Goal: Task Accomplishment & Management: Use online tool/utility

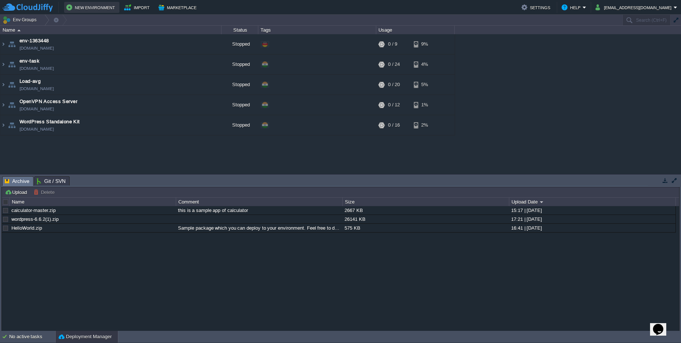
click at [93, 8] on button "New Environment" at bounding box center [91, 7] width 51 height 9
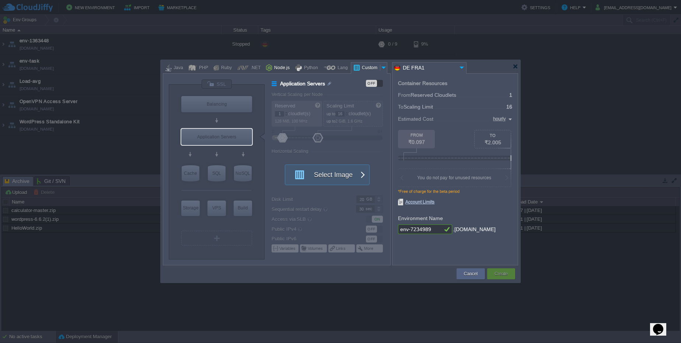
click at [276, 69] on div "Node.js" at bounding box center [281, 68] width 18 height 11
type input "Application Servers"
type input "4"
type input "8"
type input "Node.js 24.5.0 LTS"
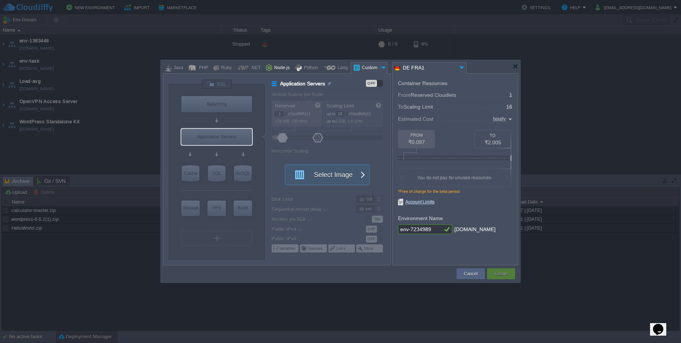
type input "24.5.0-pm2"
type input "Stateful"
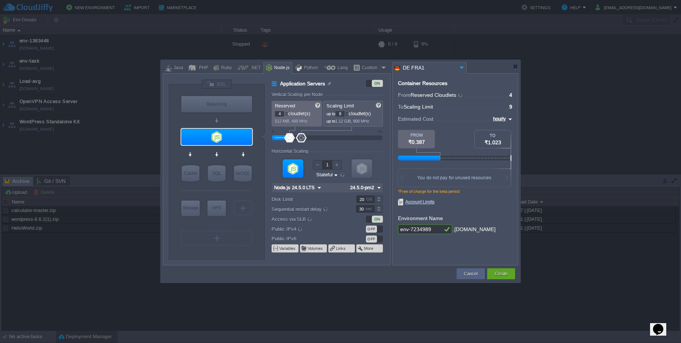
type input "10"
drag, startPoint x: 298, startPoint y: 139, endPoint x: 302, endPoint y: 137, distance: 4.6
click at [302, 137] on div at bounding box center [303, 137] width 11 height 9
click at [290, 137] on div at bounding box center [289, 137] width 11 height 9
type input "8"
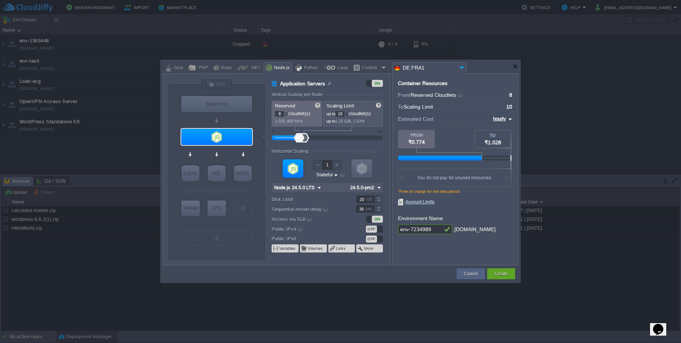
drag, startPoint x: 292, startPoint y: 138, endPoint x: 299, endPoint y: 139, distance: 6.4
click at [299, 139] on div at bounding box center [299, 137] width 11 height 9
type input "15"
drag, startPoint x: 306, startPoint y: 139, endPoint x: 314, endPoint y: 138, distance: 7.9
click at [314, 138] on div at bounding box center [315, 137] width 11 height 9
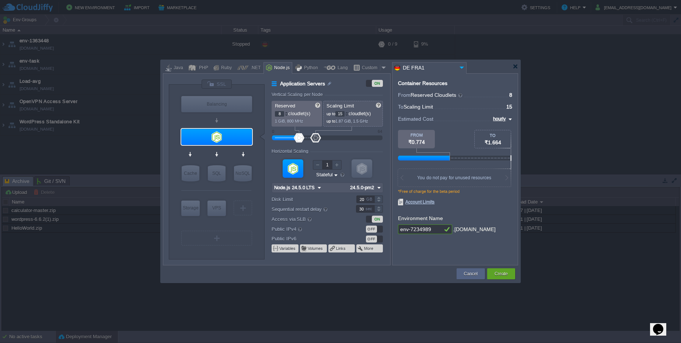
click at [460, 68] on img at bounding box center [461, 68] width 9 height 10
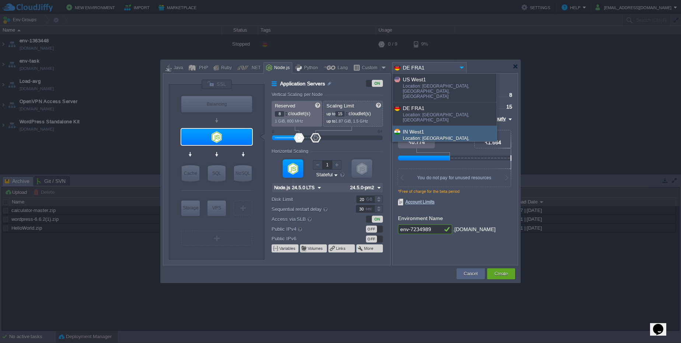
click at [442, 127] on div "IN West1" at bounding box center [449, 131] width 93 height 8
type input "24.5.0-pm2"
type input "IN West1"
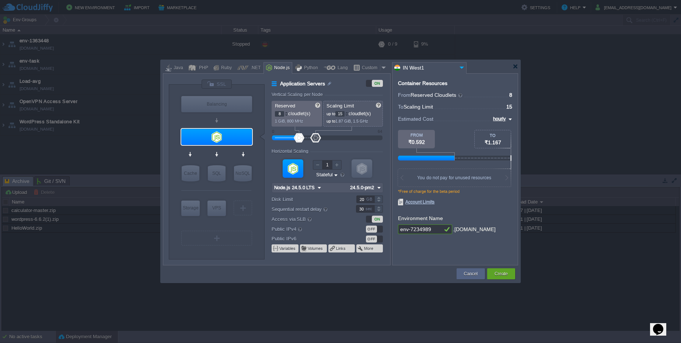
click at [512, 121] on img at bounding box center [509, 119] width 6 height 9
click at [500, 139] on div "daily" at bounding box center [499, 136] width 25 height 9
type input "daily"
click at [461, 68] on img at bounding box center [461, 68] width 9 height 10
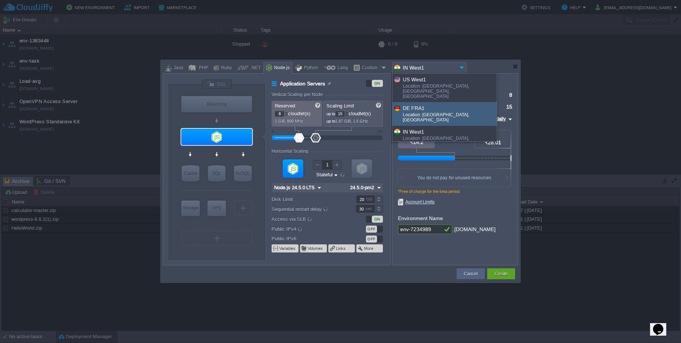
click at [457, 104] on div "DE FRA1" at bounding box center [449, 108] width 93 height 8
type input "24.5.0-pm2"
type input "DE FRA1"
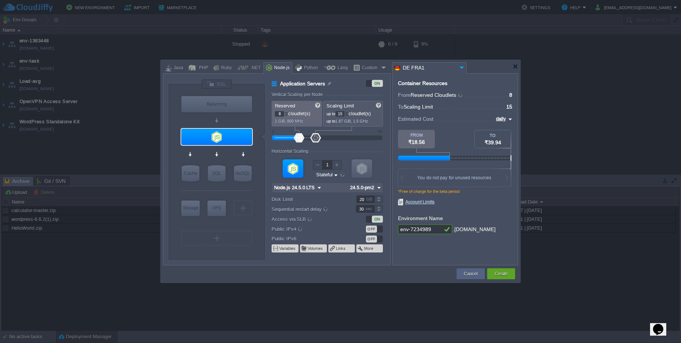
click at [453, 67] on input "DE FRA1" at bounding box center [424, 68] width 65 height 11
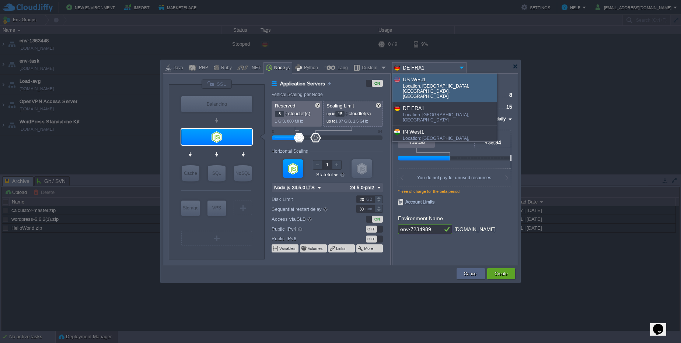
click at [455, 85] on div "Location: [GEOGRAPHIC_DATA], [GEOGRAPHIC_DATA], [GEOGRAPHIC_DATA]" at bounding box center [449, 92] width 93 height 17
type input "24.5.0-pm2"
type input "US West1"
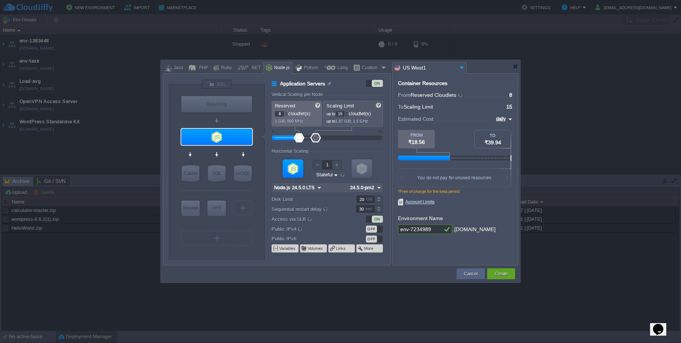
click at [451, 67] on input "US West1" at bounding box center [424, 68] width 65 height 11
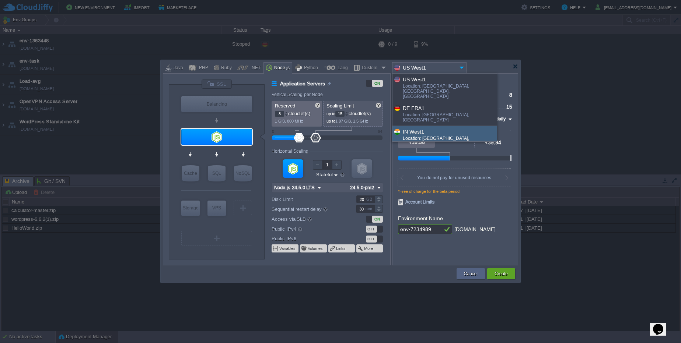
click at [448, 127] on div "IN West1" at bounding box center [449, 131] width 93 height 8
type input "24.5.0-pm2"
type input "IN West1"
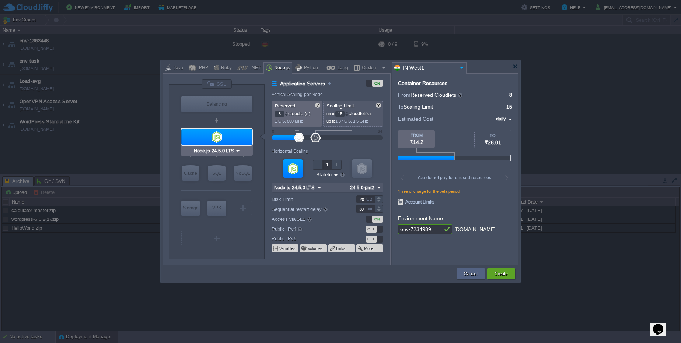
type input "Redis 7.2.4"
click at [441, 231] on input "env-7234989" at bounding box center [420, 230] width 44 height 10
type input "e"
click at [430, 232] on input "Nodejs" at bounding box center [420, 230] width 44 height 10
type input "Nodejs-server"
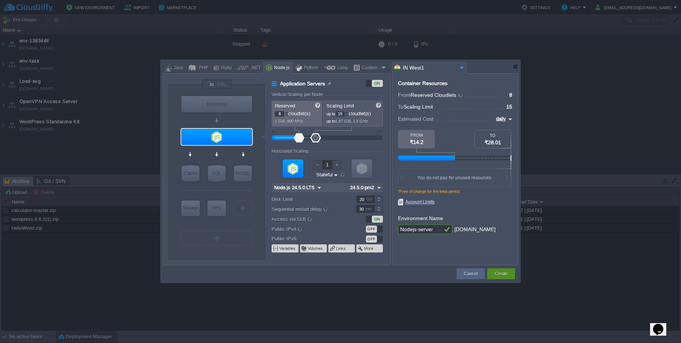
click at [495, 272] on button "Create" at bounding box center [500, 273] width 13 height 7
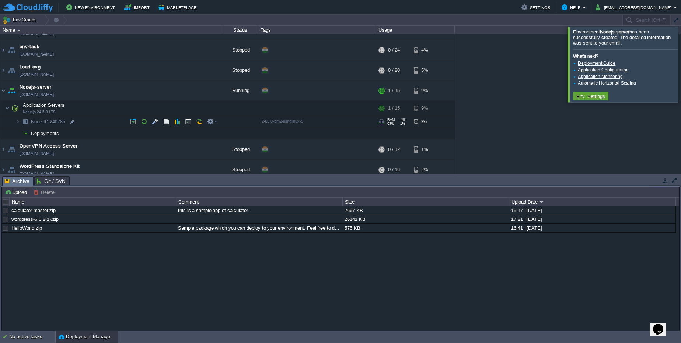
scroll to position [20, 0]
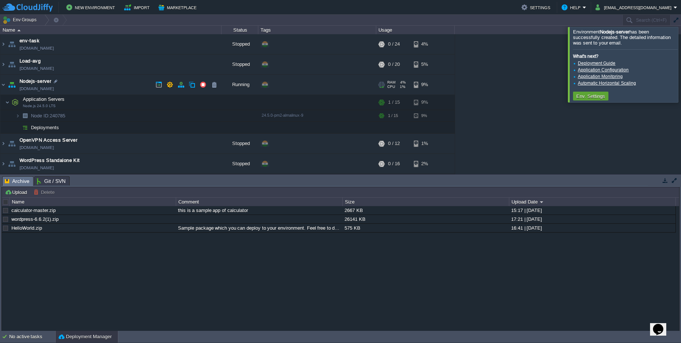
click at [44, 86] on link "[DOMAIN_NAME]" at bounding box center [37, 88] width 34 height 7
click at [20, 120] on img at bounding box center [17, 115] width 4 height 11
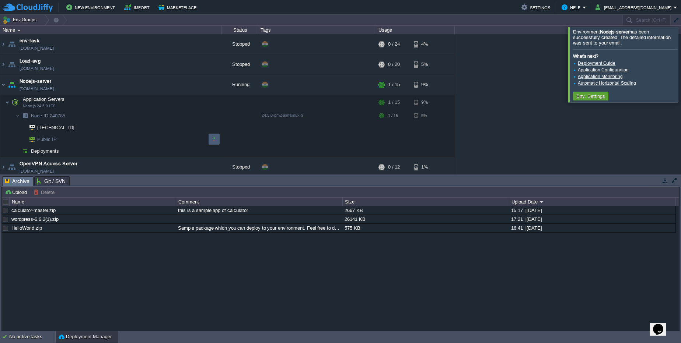
click at [213, 136] on button "button" at bounding box center [214, 139] width 7 height 7
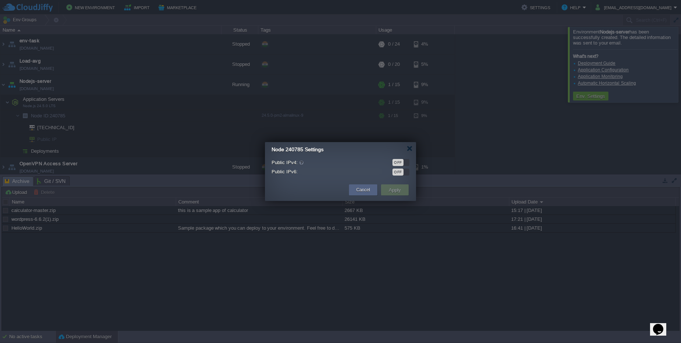
click at [397, 164] on div "OFF" at bounding box center [397, 162] width 11 height 7
click at [392, 193] on button "Apply" at bounding box center [394, 190] width 17 height 9
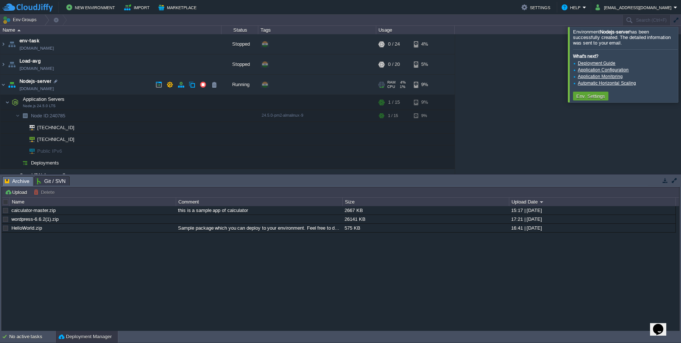
click at [52, 85] on link "[DOMAIN_NAME]" at bounding box center [37, 88] width 34 height 7
click at [188, 102] on button "button" at bounding box center [188, 102] width 7 height 7
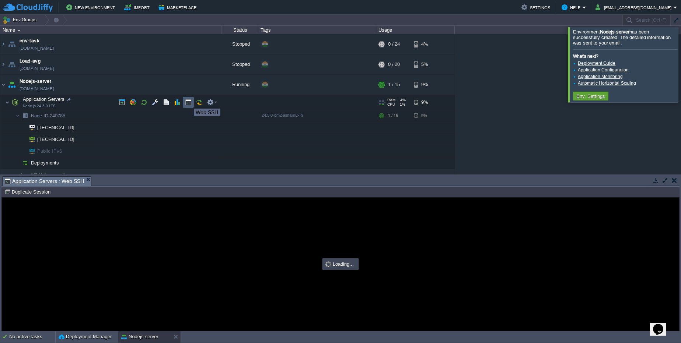
scroll to position [0, 0]
type input "#000000"
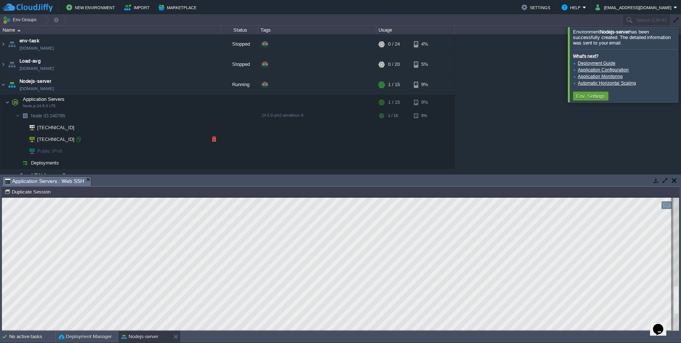
click at [76, 139] on div at bounding box center [78, 139] width 7 height 7
click at [100, 9] on button "New Environment" at bounding box center [91, 7] width 51 height 9
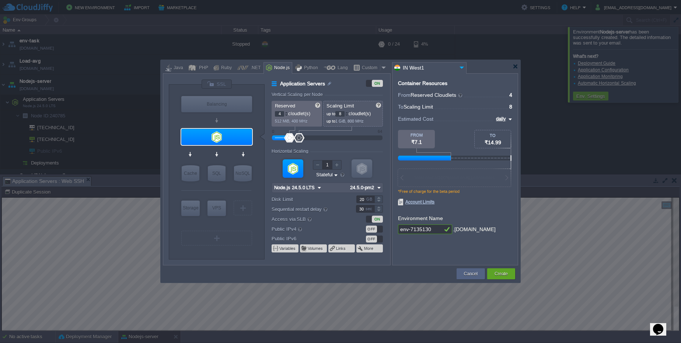
click at [435, 229] on input "env-7135130" at bounding box center [420, 230] width 44 height 10
click at [505, 276] on button "Create" at bounding box center [500, 273] width 13 height 7
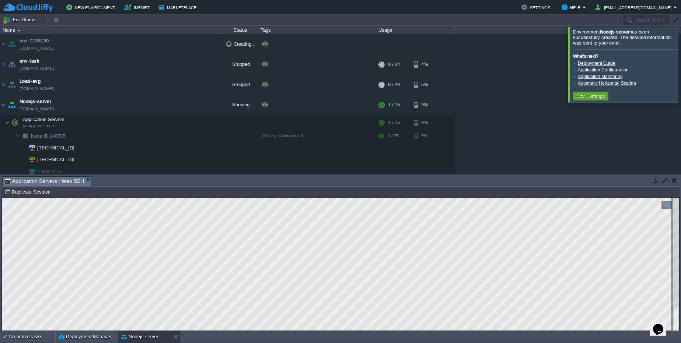
click at [676, 182] on button "button" at bounding box center [674, 180] width 5 height 7
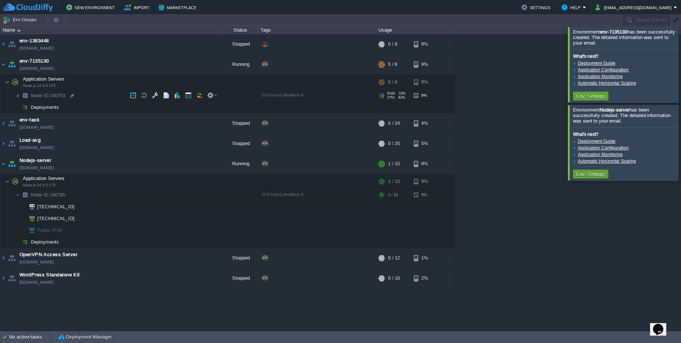
click at [17, 95] on img at bounding box center [17, 95] width 4 height 11
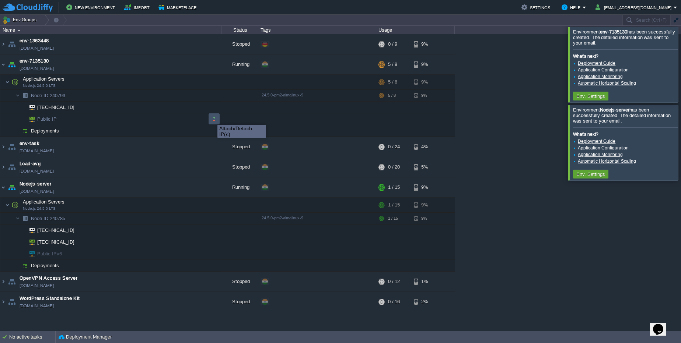
click at [212, 118] on button "button" at bounding box center [214, 119] width 7 height 7
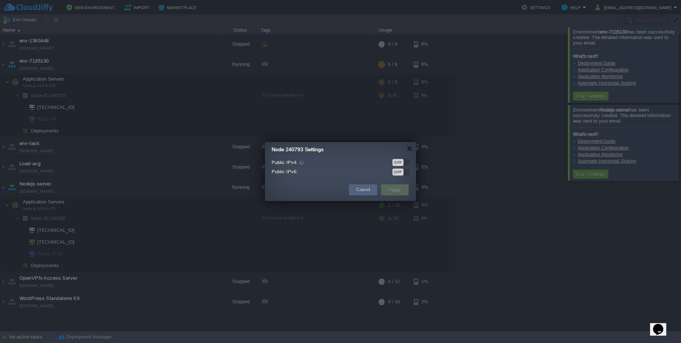
click at [399, 161] on div "OFF" at bounding box center [397, 162] width 11 height 7
click at [393, 190] on button "Apply" at bounding box center [394, 190] width 17 height 9
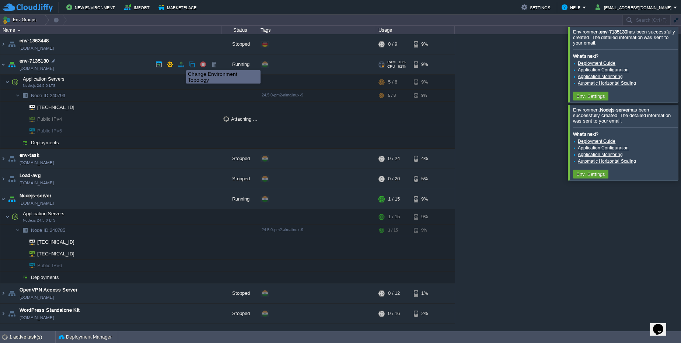
click at [180, 64] on button "button" at bounding box center [181, 64] width 7 height 7
click at [180, 65] on button "button" at bounding box center [181, 64] width 7 height 7
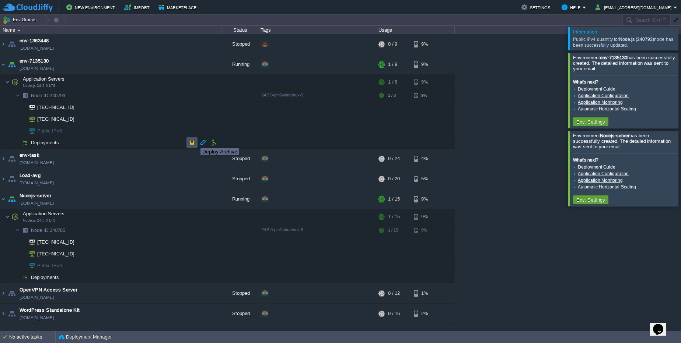
click at [195, 141] on button "button" at bounding box center [192, 142] width 7 height 7
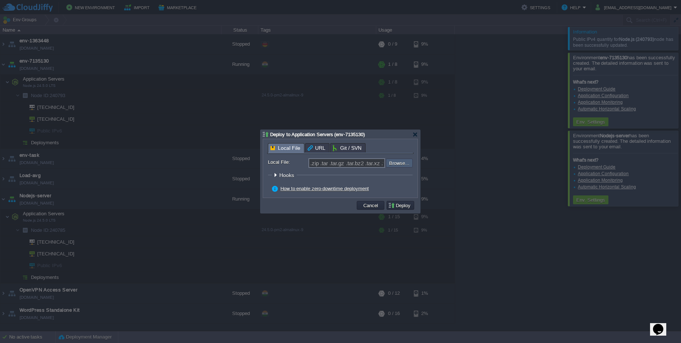
click at [392, 162] on input "file" at bounding box center [365, 163] width 93 height 9
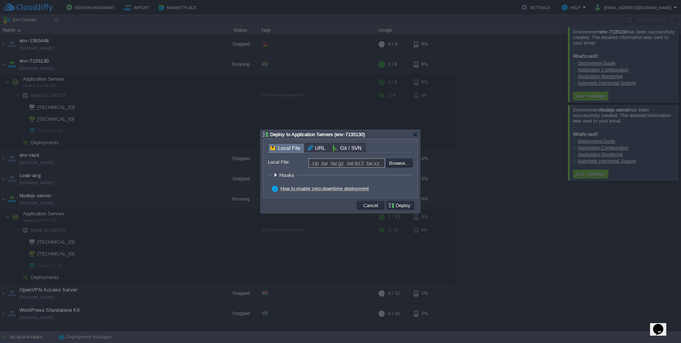
type input "C:\fakepath\pawan_technology_site.zip"
type input "pawan_technology_site.zip"
click at [405, 206] on button "Deploy" at bounding box center [400, 205] width 25 height 7
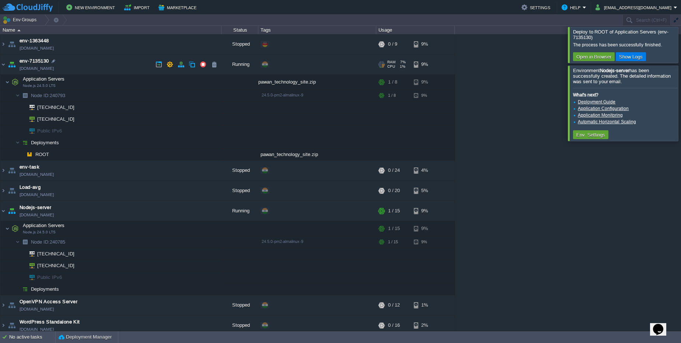
click at [53, 66] on link "[DOMAIN_NAME]" at bounding box center [37, 68] width 34 height 7
click at [178, 63] on button "button" at bounding box center [181, 64] width 7 height 7
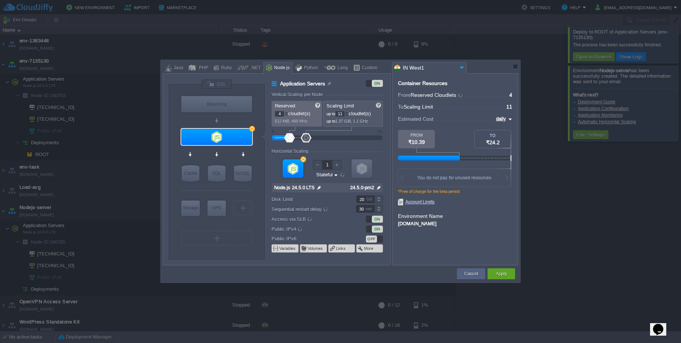
type input "12"
drag, startPoint x: 299, startPoint y: 137, endPoint x: 308, endPoint y: 139, distance: 9.0
click at [308, 139] on div at bounding box center [308, 137] width 11 height 9
click at [495, 277] on div "Apply" at bounding box center [501, 274] width 17 height 11
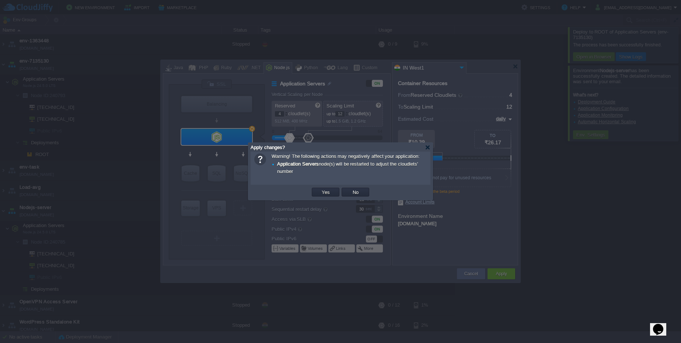
click at [329, 197] on td "Yes" at bounding box center [326, 192] width 30 height 11
click at [329, 196] on td "Yes" at bounding box center [326, 192] width 28 height 9
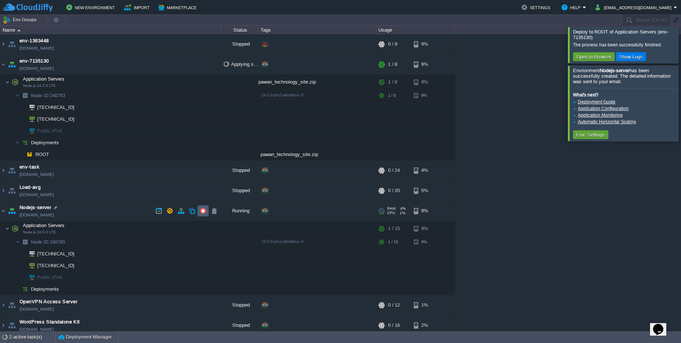
click at [201, 212] on button "button" at bounding box center [203, 211] width 7 height 7
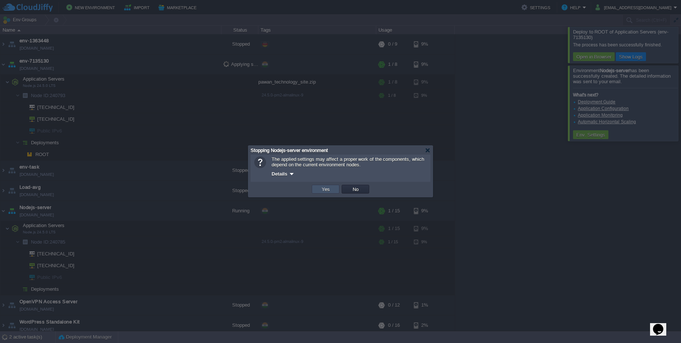
click at [321, 189] on button "Yes" at bounding box center [325, 189] width 13 height 7
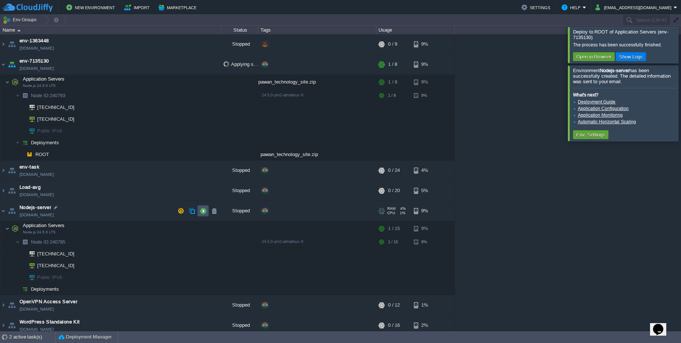
click at [204, 212] on button "button" at bounding box center [203, 211] width 7 height 7
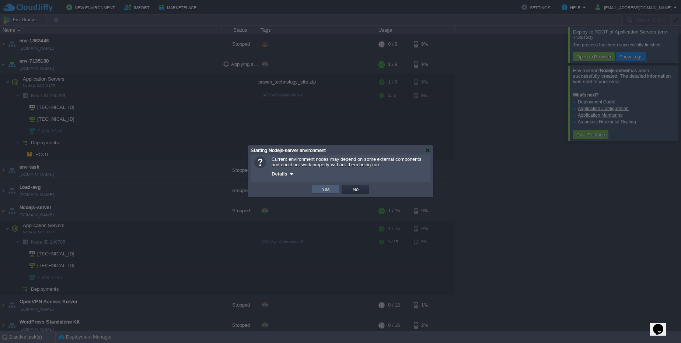
click at [317, 190] on td "Yes" at bounding box center [326, 189] width 28 height 9
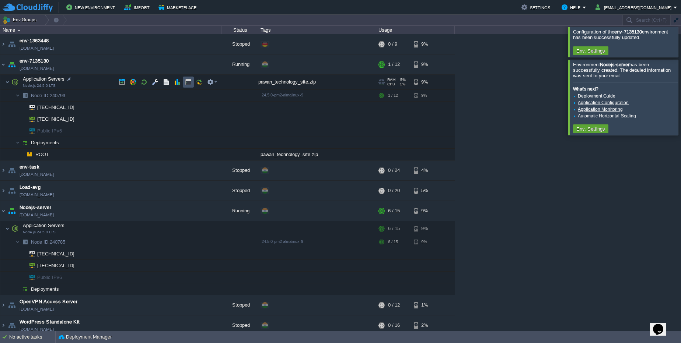
click at [189, 84] on button "button" at bounding box center [188, 82] width 7 height 7
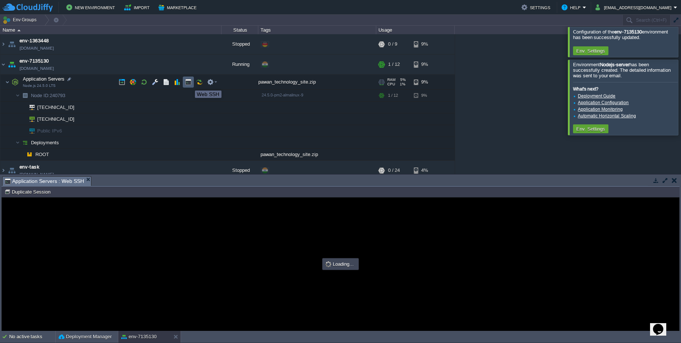
type input "#000000"
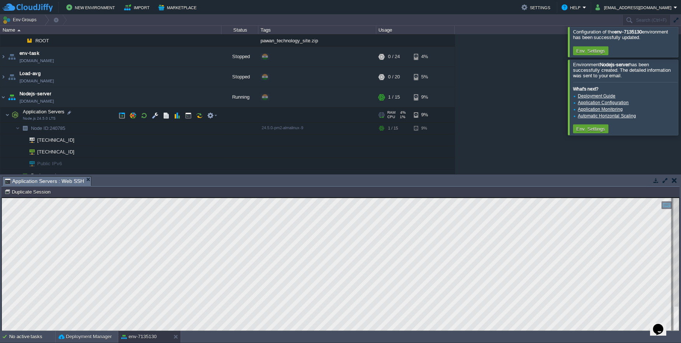
scroll to position [133, 0]
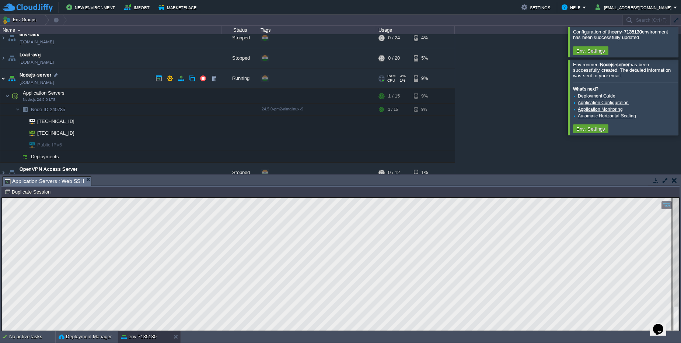
click at [3, 81] on img at bounding box center [3, 79] width 6 height 20
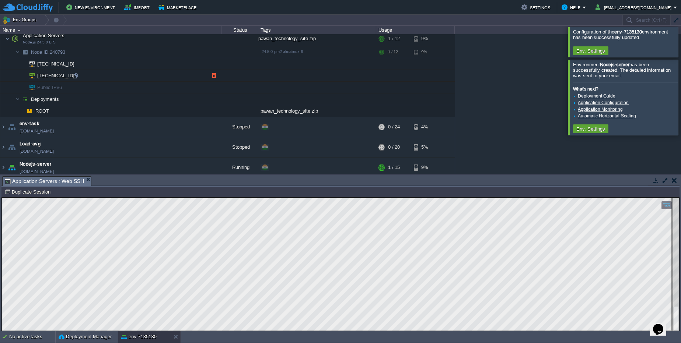
scroll to position [0, 0]
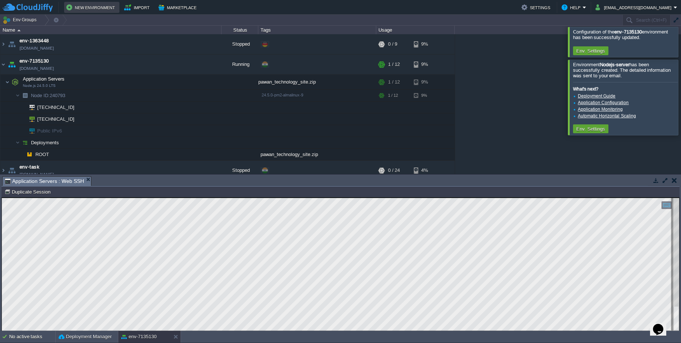
click at [91, 5] on button "New Environment" at bounding box center [91, 7] width 51 height 9
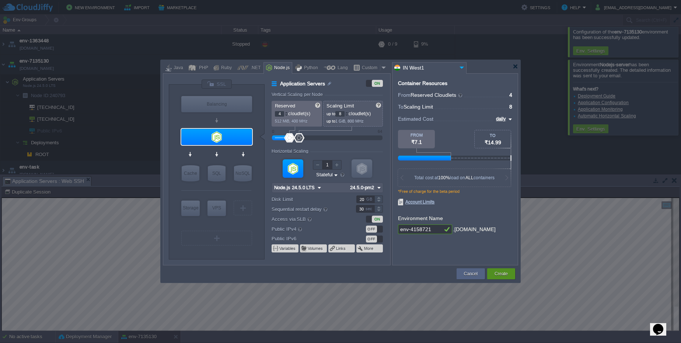
click at [504, 275] on button "Create" at bounding box center [500, 273] width 13 height 7
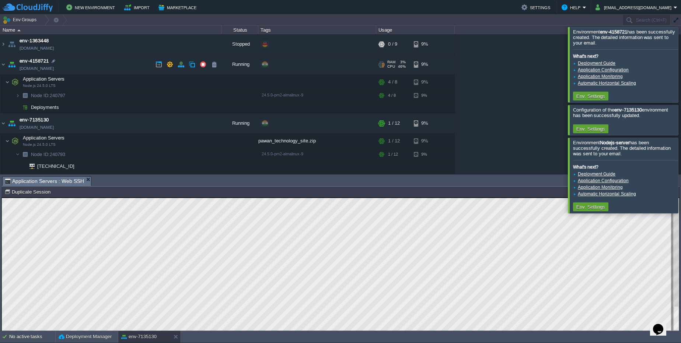
click at [21, 69] on link "[DOMAIN_NAME]" at bounding box center [37, 68] width 34 height 7
click at [15, 96] on img at bounding box center [10, 93] width 10 height 7
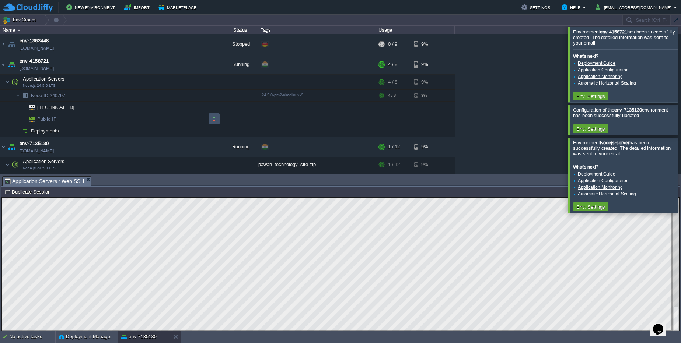
click at [213, 118] on button "button" at bounding box center [214, 119] width 7 height 7
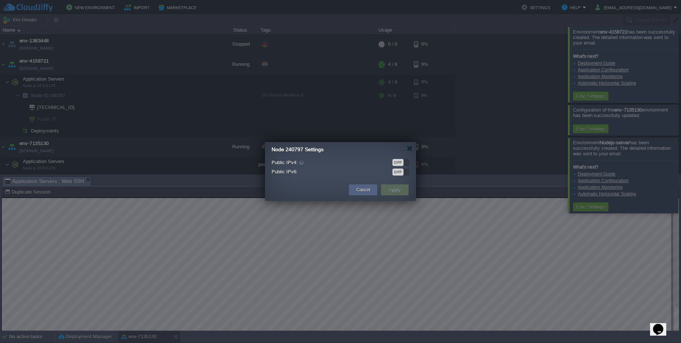
click at [400, 162] on div "OFF" at bounding box center [397, 162] width 11 height 7
click at [403, 189] on td "Apply" at bounding box center [395, 190] width 28 height 11
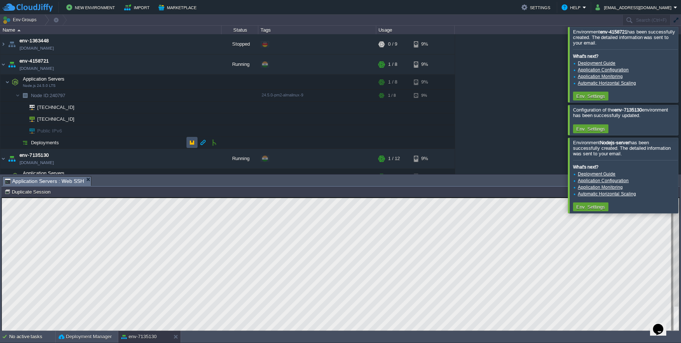
click at [190, 141] on button "button" at bounding box center [192, 142] width 7 height 7
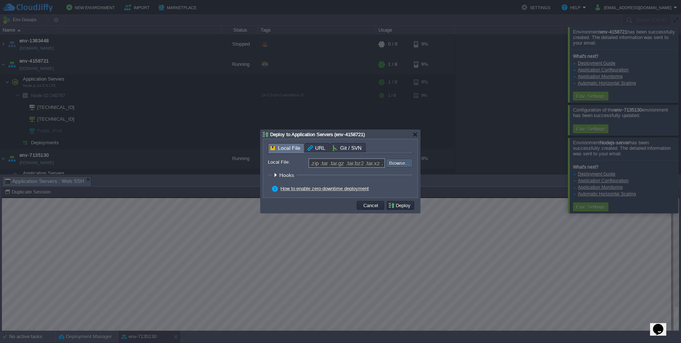
click at [393, 160] on input "file" at bounding box center [365, 163] width 93 height 9
type input "C:\fakepath\pawan_technology.zip"
type input "pawan_technology.zip"
click at [406, 205] on button "Deploy" at bounding box center [400, 205] width 25 height 7
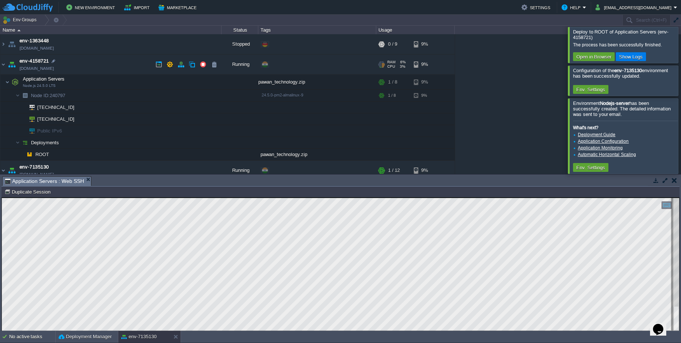
click at [54, 66] on link "[DOMAIN_NAME]" at bounding box center [37, 68] width 34 height 7
click at [54, 68] on link "[DOMAIN_NAME]" at bounding box center [37, 68] width 34 height 7
click at [202, 64] on button "button" at bounding box center [203, 64] width 7 height 7
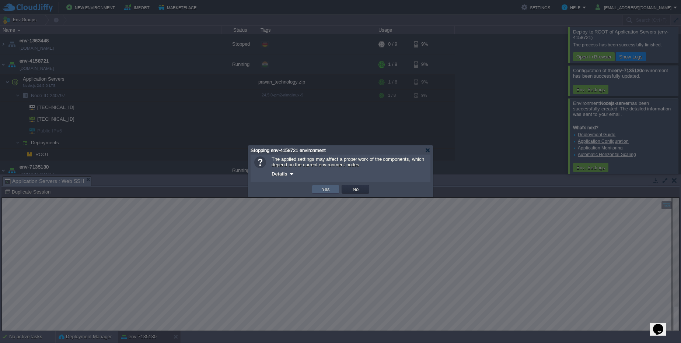
click at [319, 193] on td "Yes" at bounding box center [326, 189] width 28 height 9
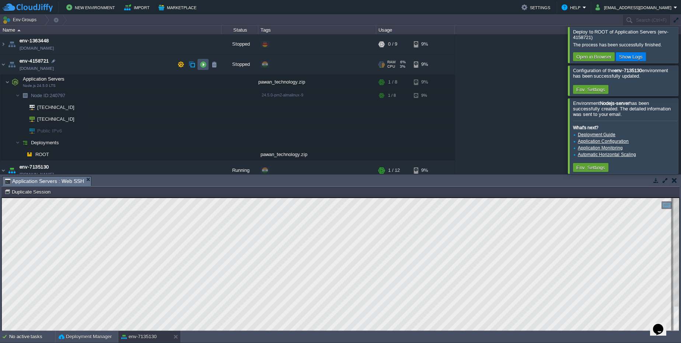
click at [204, 64] on button "button" at bounding box center [203, 64] width 7 height 7
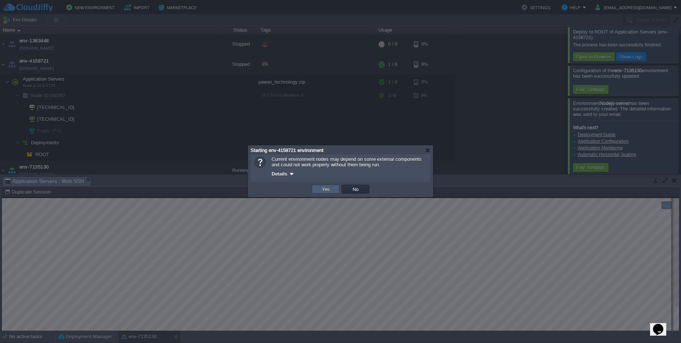
click at [327, 190] on button "Yes" at bounding box center [325, 189] width 13 height 7
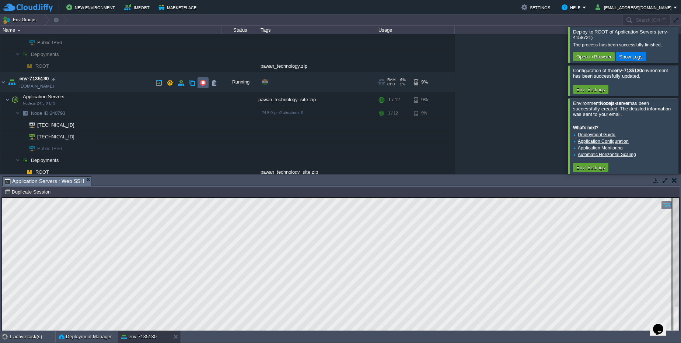
scroll to position [88, 0]
click at [54, 90] on link "[DOMAIN_NAME]" at bounding box center [37, 86] width 34 height 7
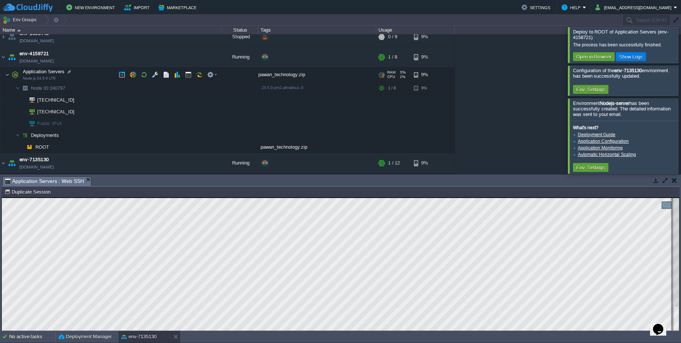
scroll to position [0, 0]
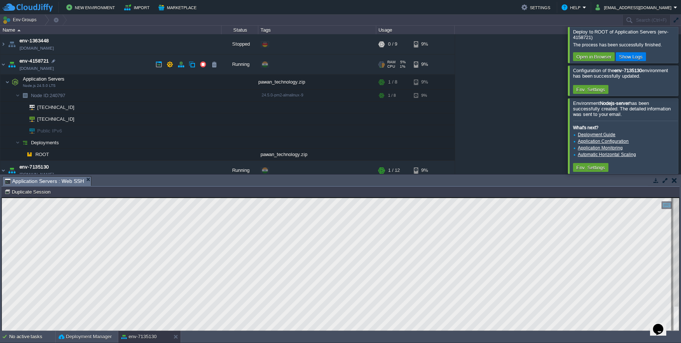
click at [54, 70] on link "[DOMAIN_NAME]" at bounding box center [37, 68] width 34 height 7
click at [189, 84] on button "button" at bounding box center [188, 82] width 7 height 7
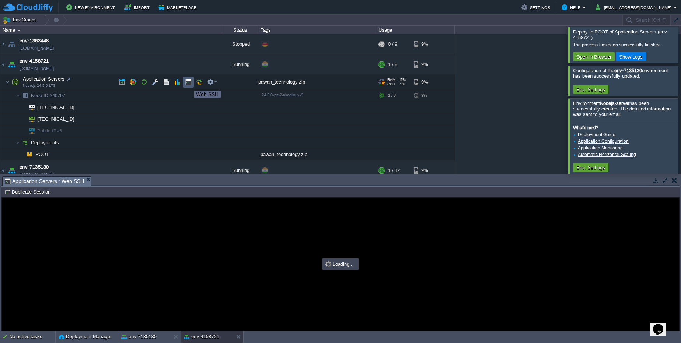
type input "#000000"
